Goal: Task Accomplishment & Management: Manage account settings

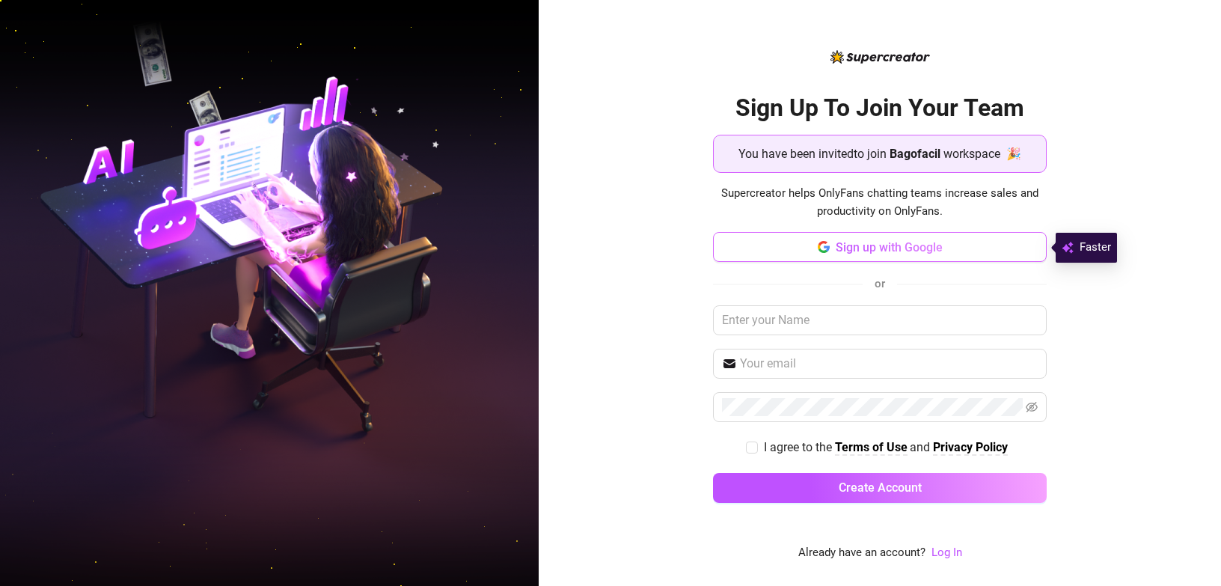
click at [866, 251] on span "Sign up with Google" at bounding box center [889, 247] width 107 height 14
click at [940, 551] on link "Log In" at bounding box center [946, 551] width 31 height 13
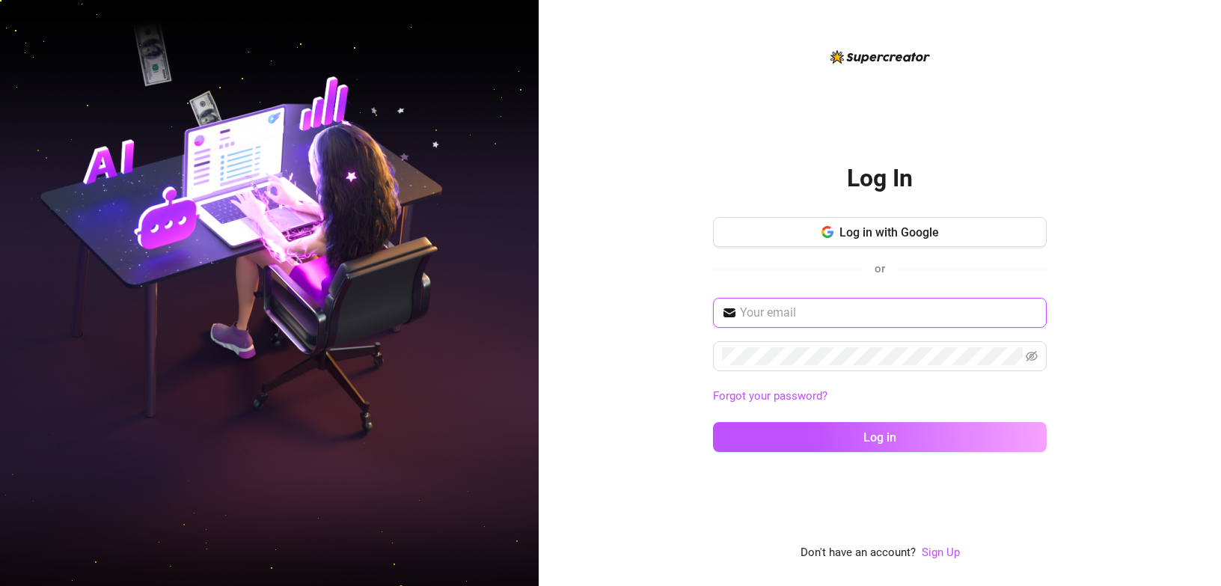
click at [822, 313] on input "text" at bounding box center [889, 313] width 298 height 18
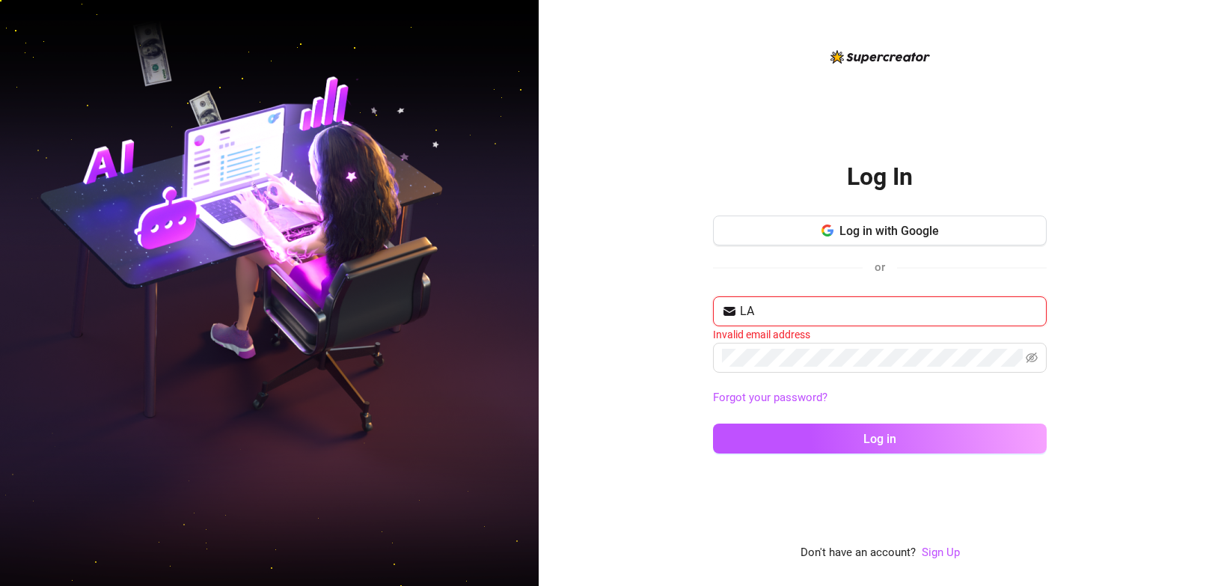
type input "L"
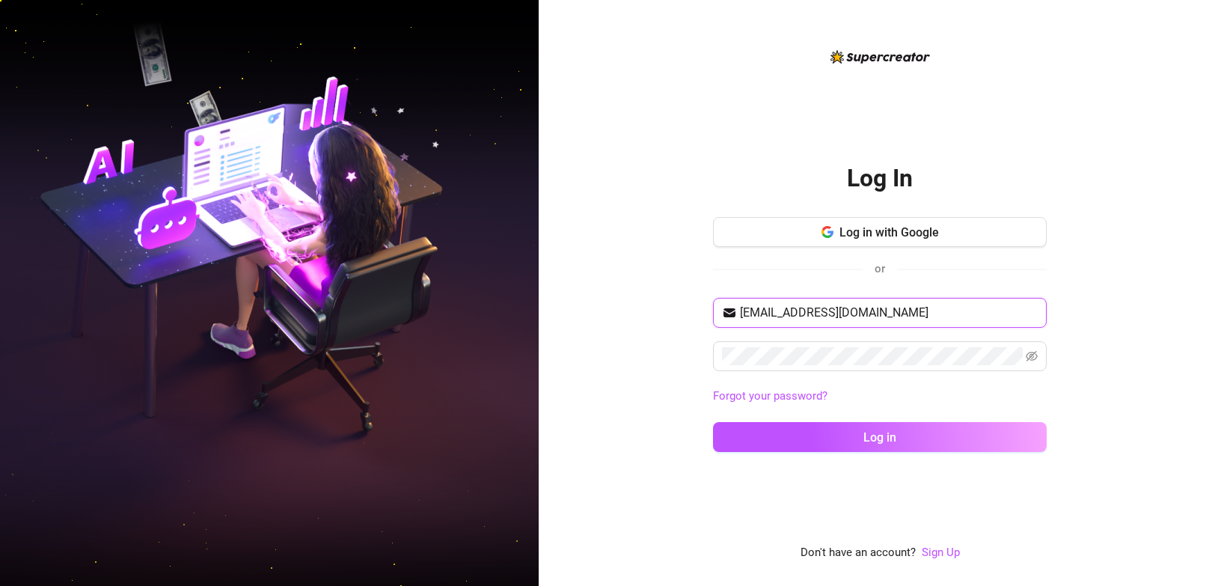
type input "[EMAIL_ADDRESS][DOMAIN_NAME]"
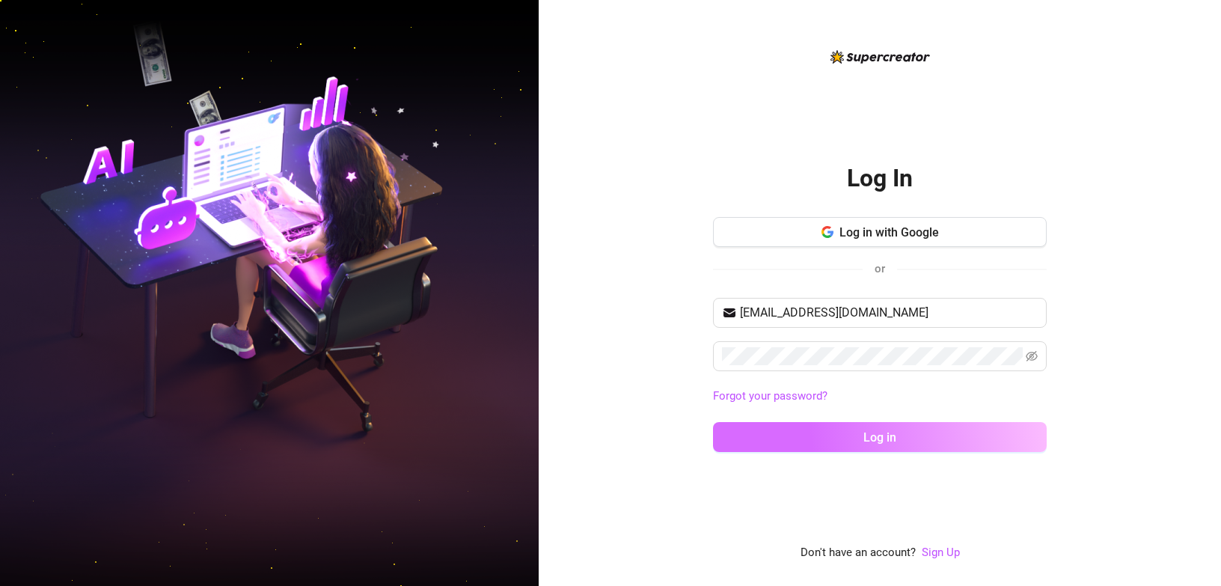
click at [913, 437] on button "Log in" at bounding box center [880, 437] width 334 height 30
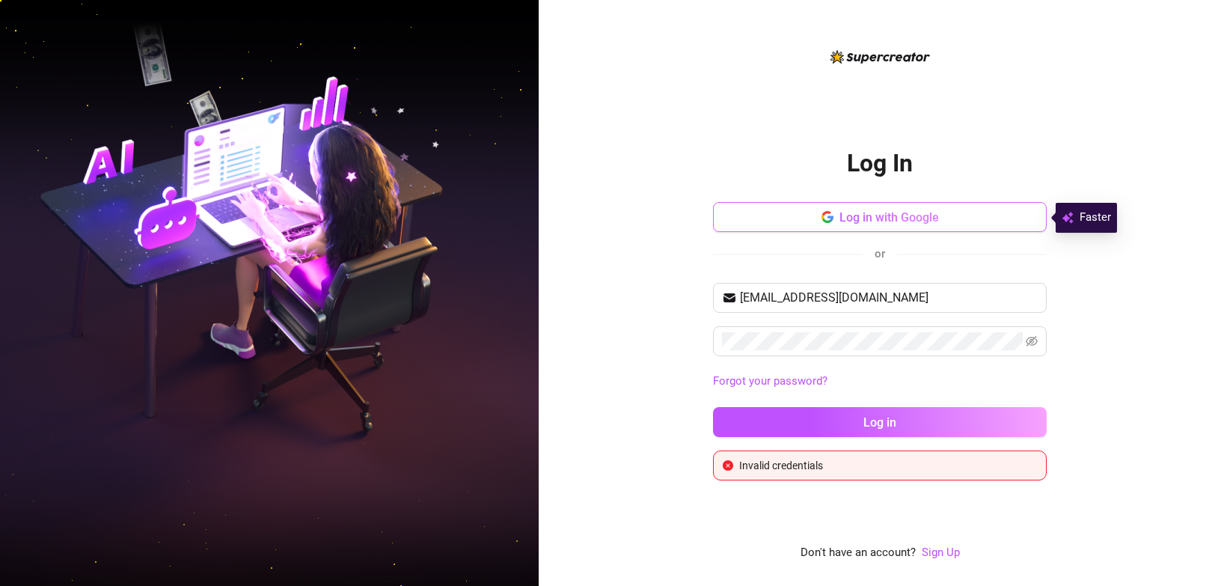
click at [902, 217] on span "Log in with Google" at bounding box center [889, 217] width 100 height 14
